Goal: Task Accomplishment & Management: Use online tool/utility

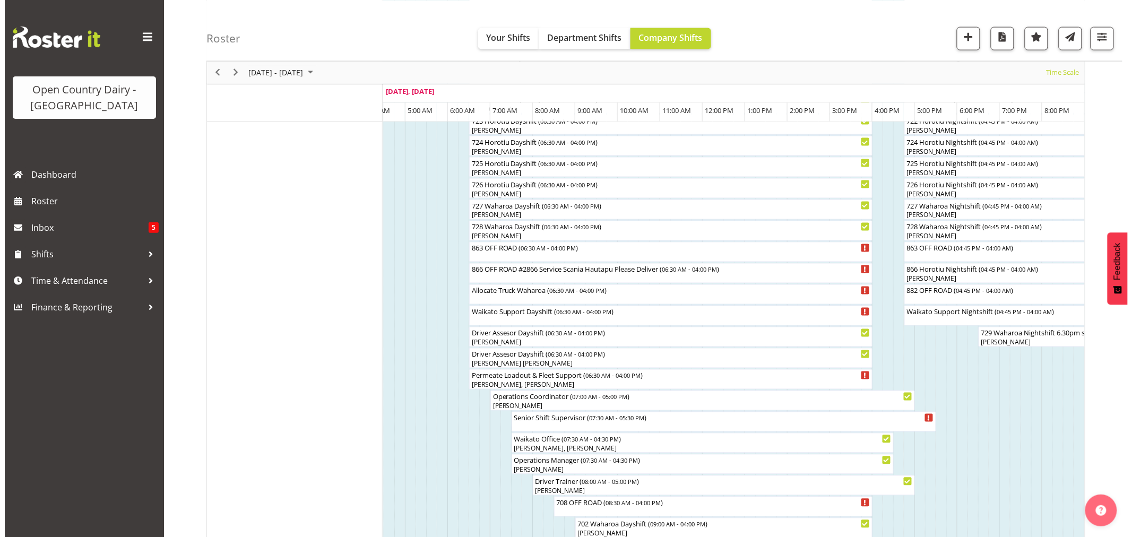
scroll to position [598, 0]
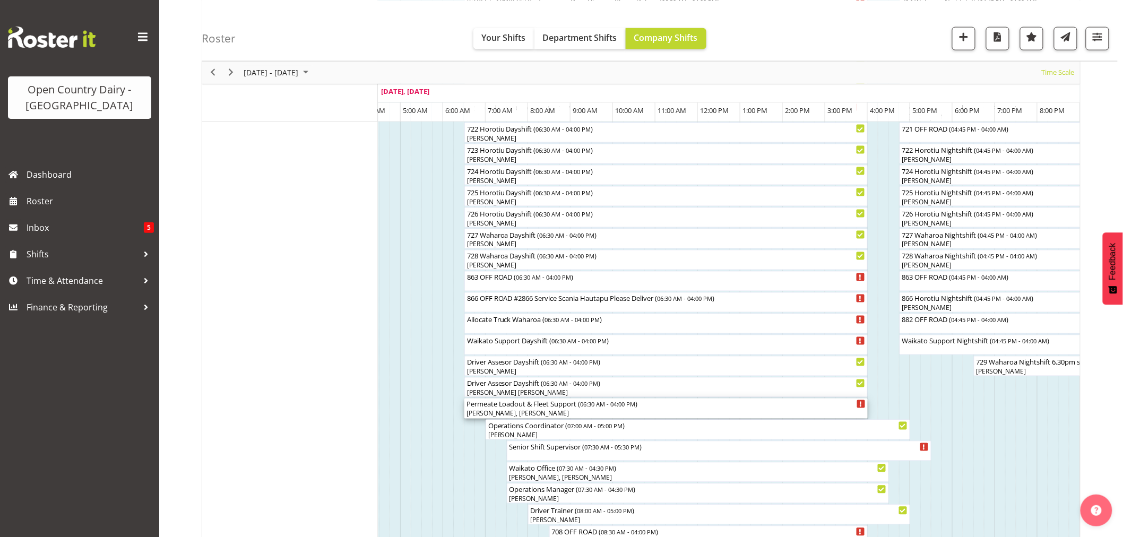
click at [538, 409] on div "[PERSON_NAME], [PERSON_NAME]" at bounding box center [666, 414] width 399 height 10
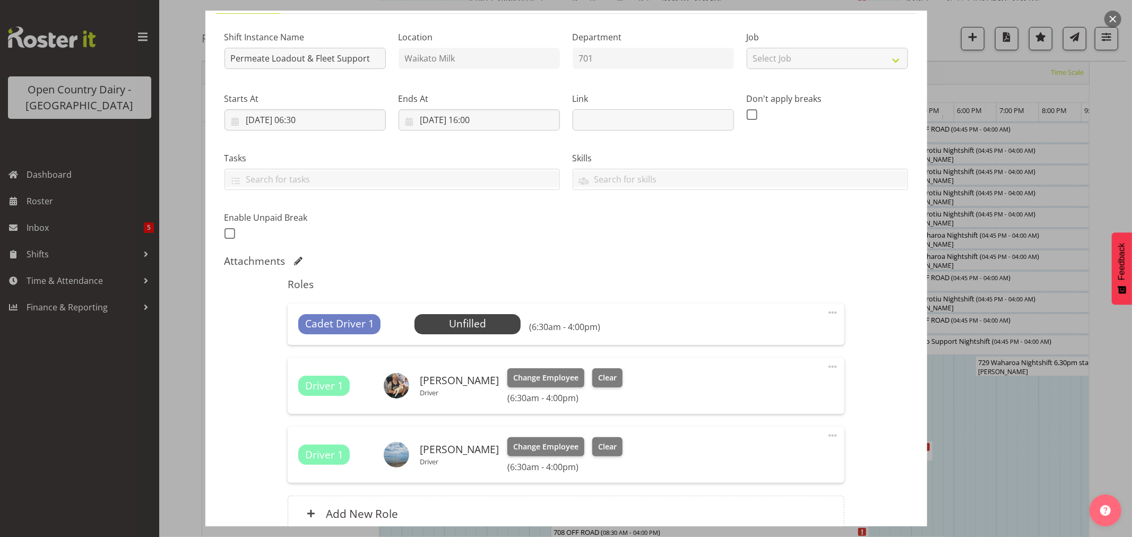
scroll to position [118, 0]
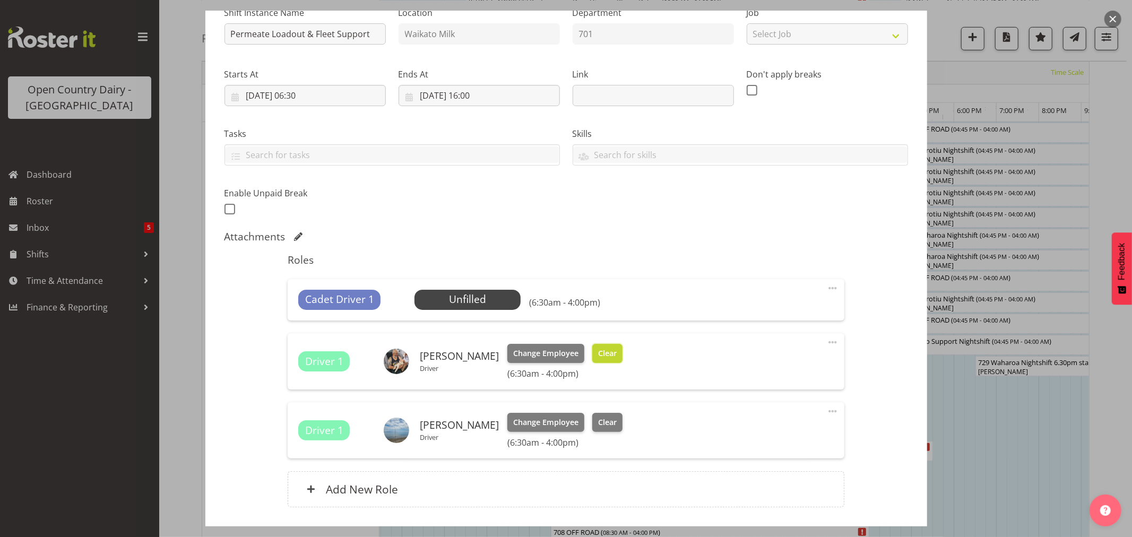
click at [598, 352] on span "Clear" at bounding box center [607, 354] width 19 height 12
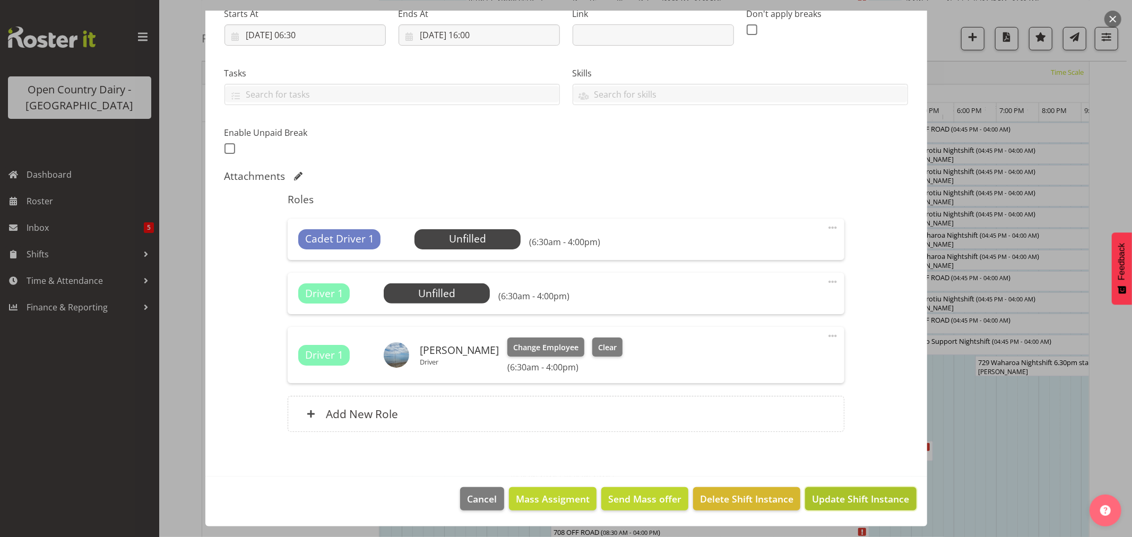
click at [814, 494] on span "Update Shift Instance" at bounding box center [860, 499] width 97 height 14
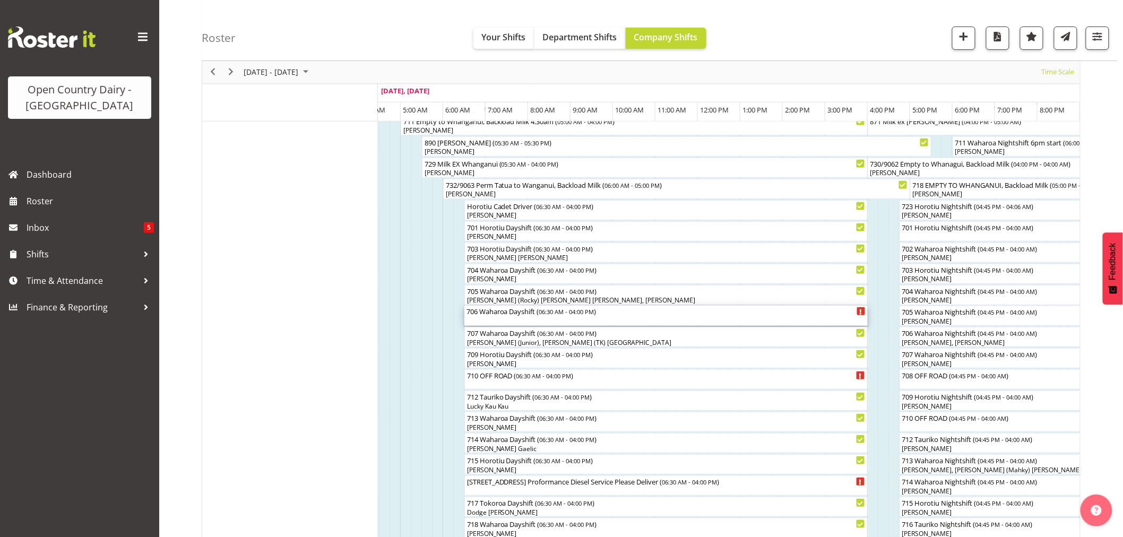
click at [531, 316] on div "706 Waharoa Dayshift ( 06:30 AM - 04:00 PM )" at bounding box center [666, 316] width 399 height 20
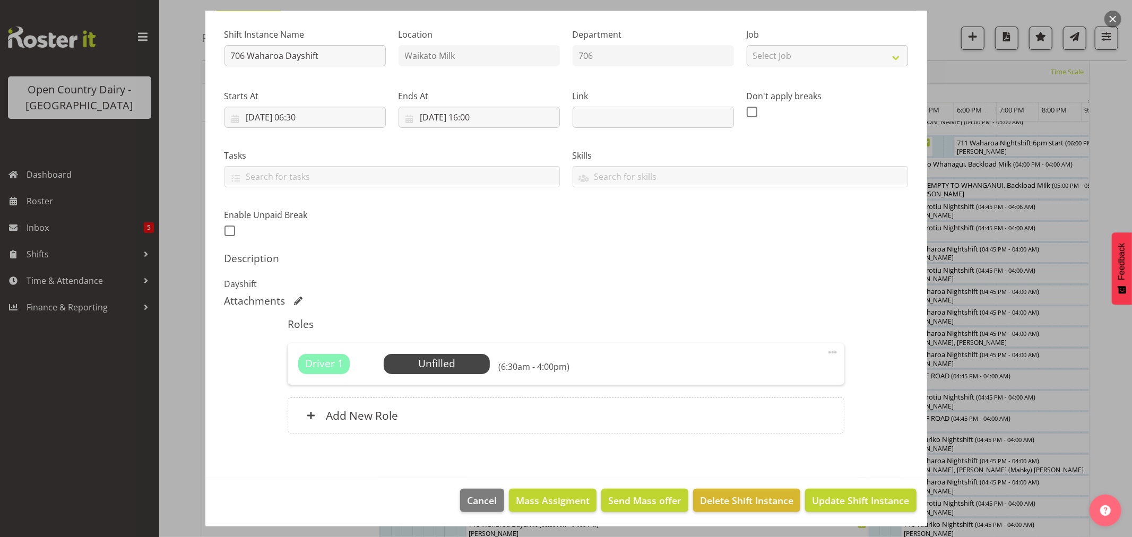
scroll to position [98, 0]
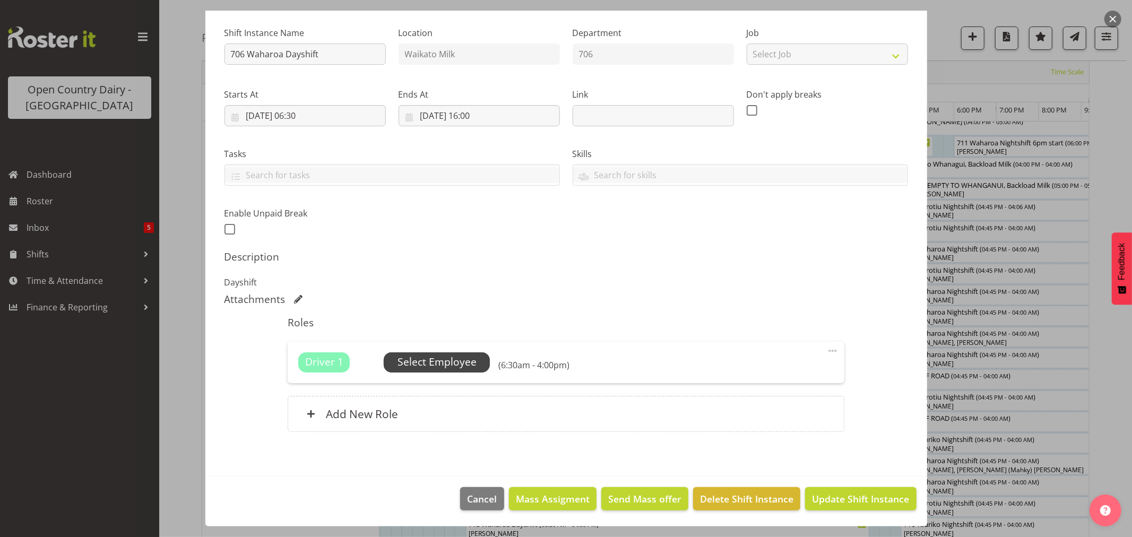
click at [442, 362] on span "Select Employee" at bounding box center [437, 362] width 79 height 15
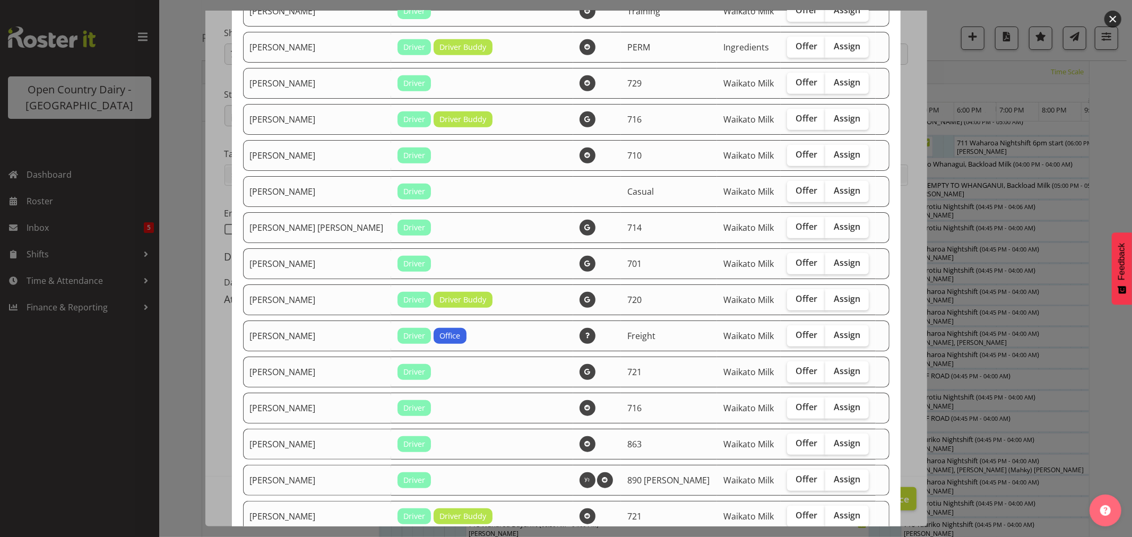
scroll to position [412, 0]
click at [834, 333] on span "Assign" at bounding box center [847, 334] width 27 height 11
click at [826, 333] on input "Assign" at bounding box center [828, 334] width 7 height 7
checkbox input "true"
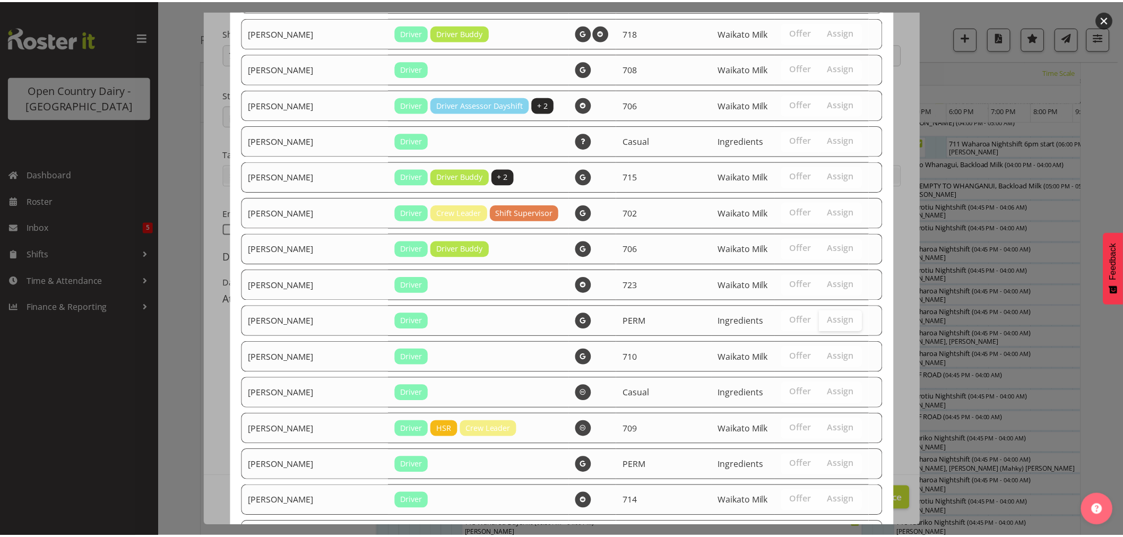
scroll to position [1607, 0]
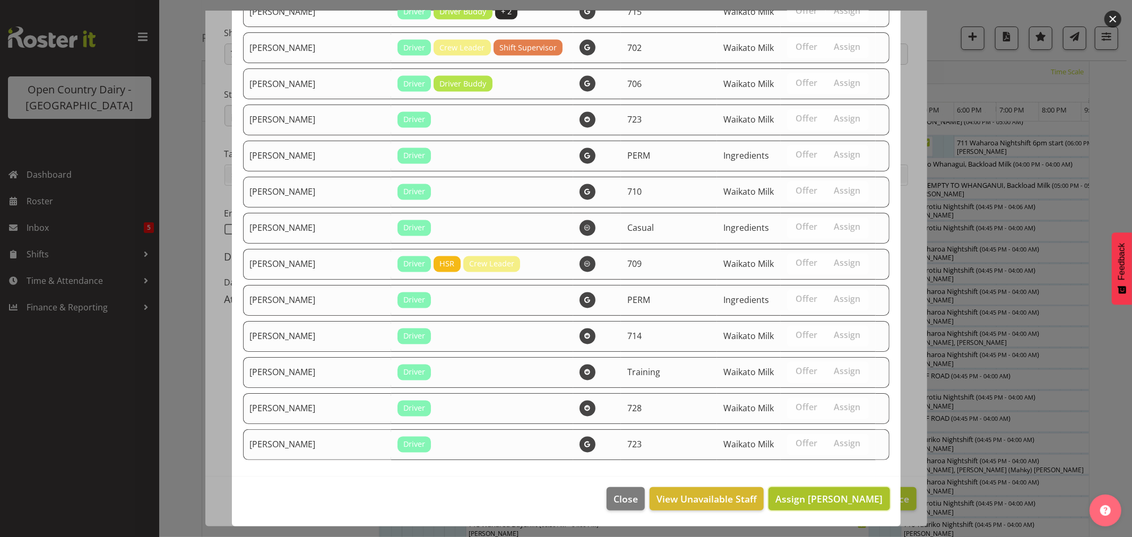
click at [826, 496] on span "Assign [PERSON_NAME]" at bounding box center [828, 499] width 107 height 13
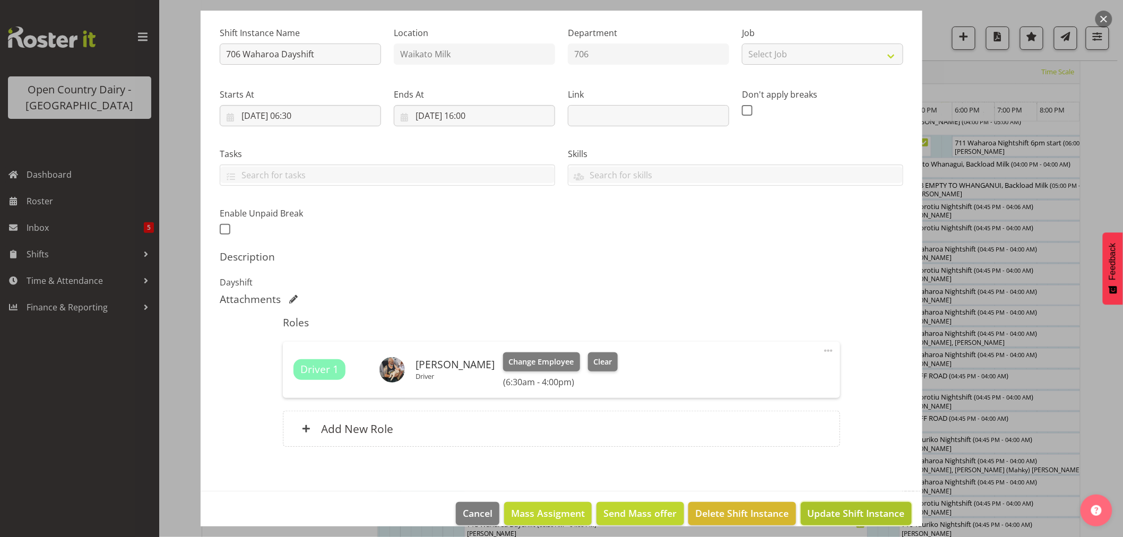
click at [840, 506] on span "Update Shift Instance" at bounding box center [856, 513] width 97 height 14
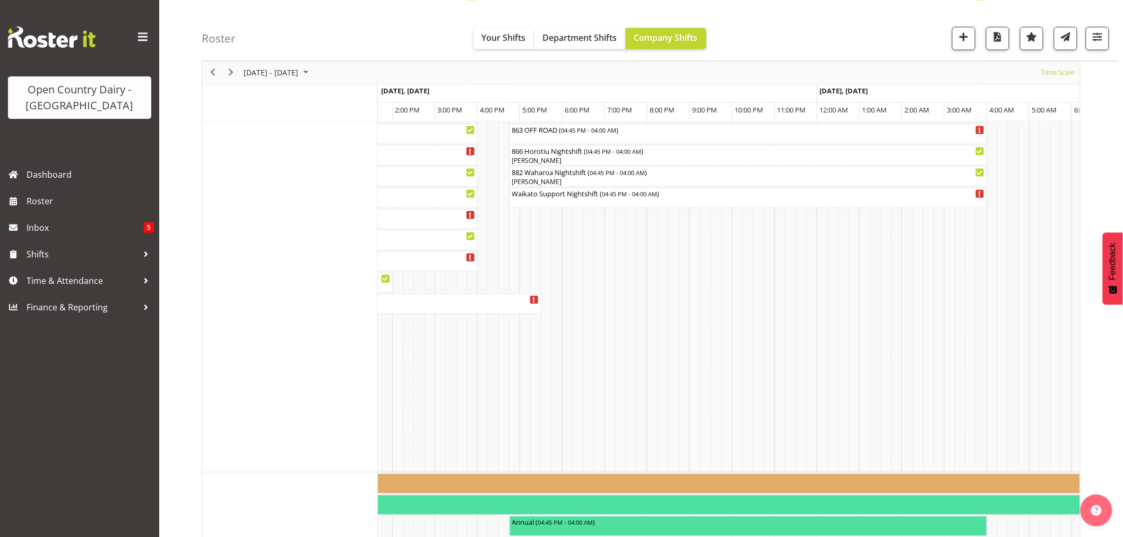
scroll to position [943, 0]
